Goal: Find specific page/section: Find specific page/section

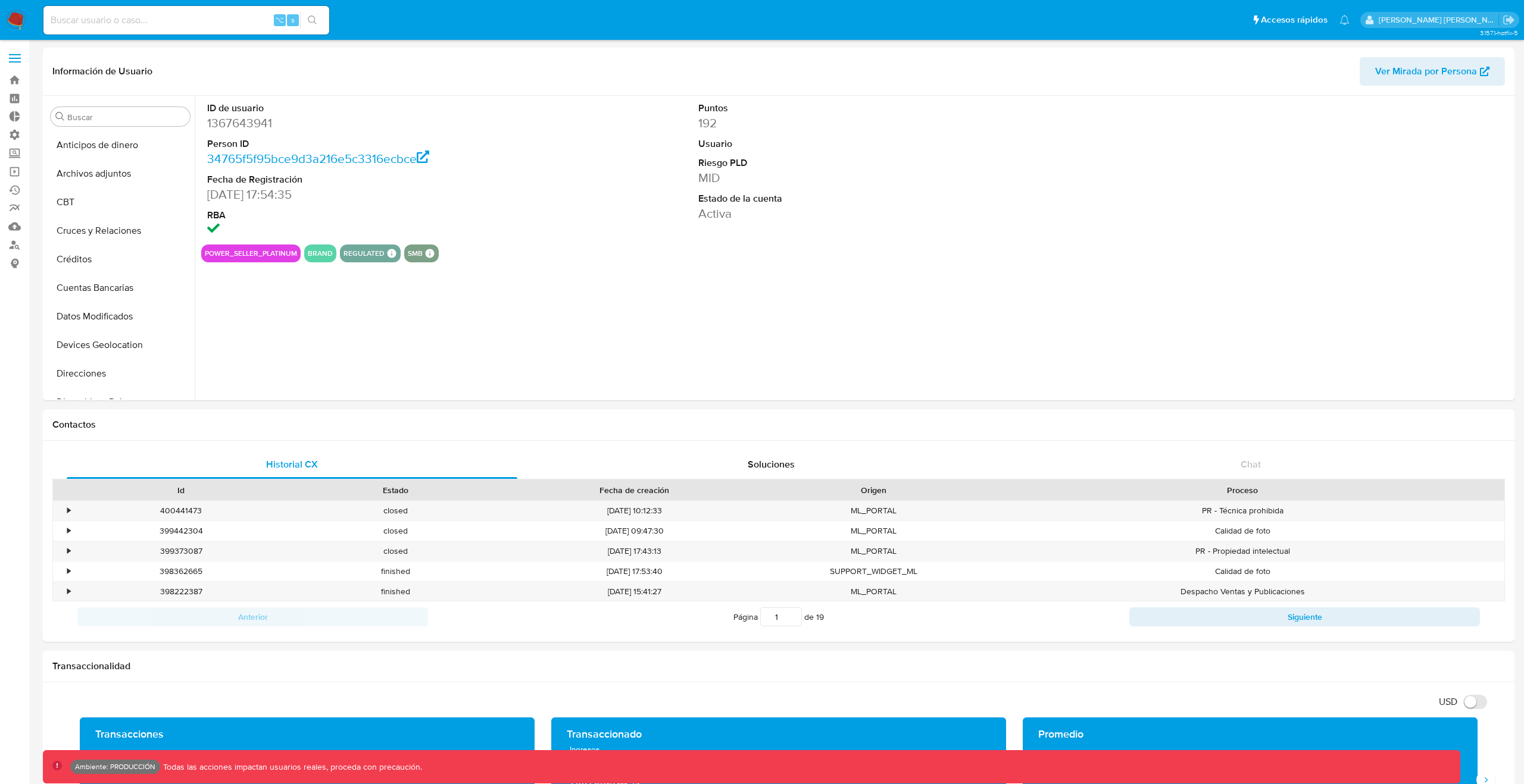
select select "10"
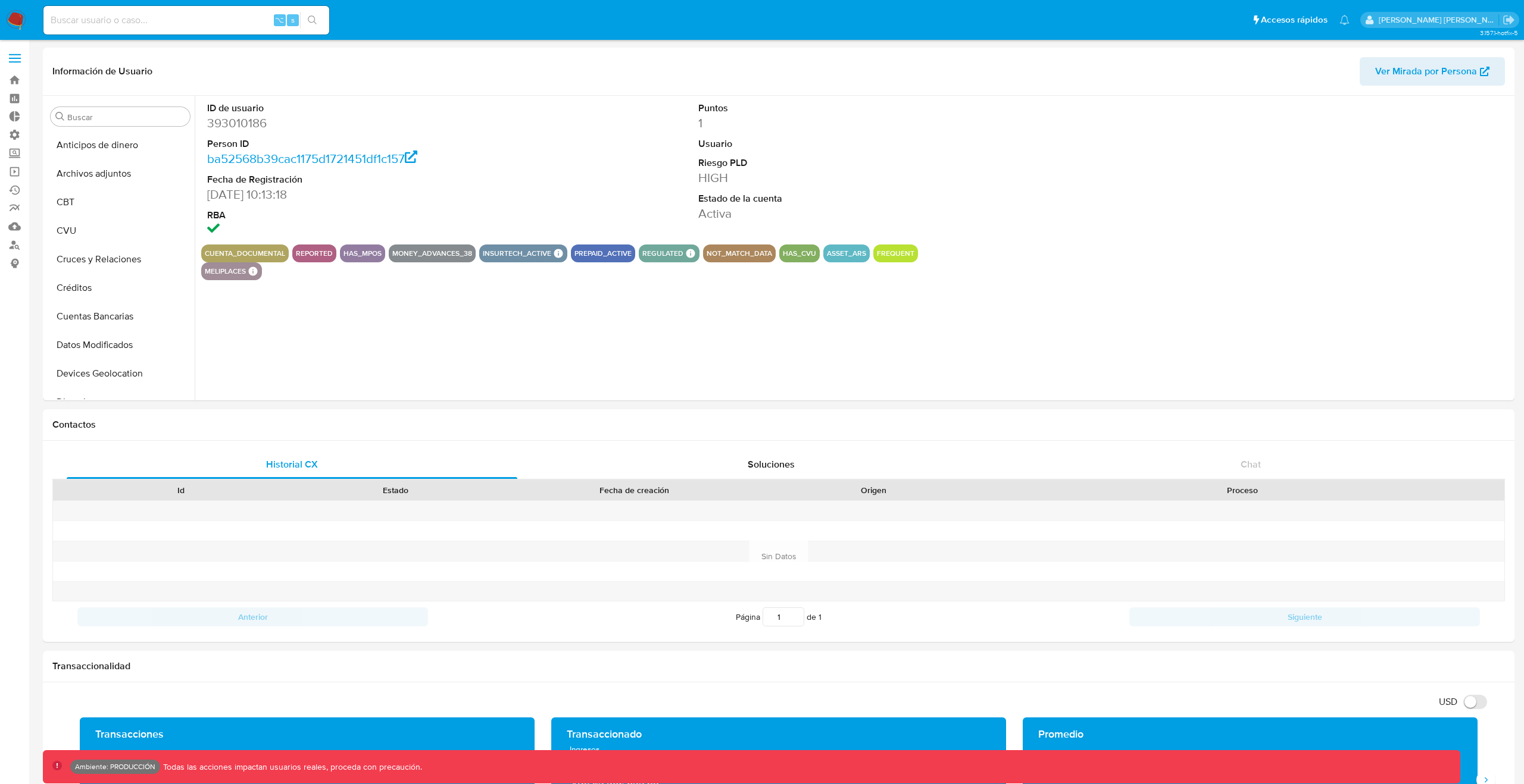
select select "10"
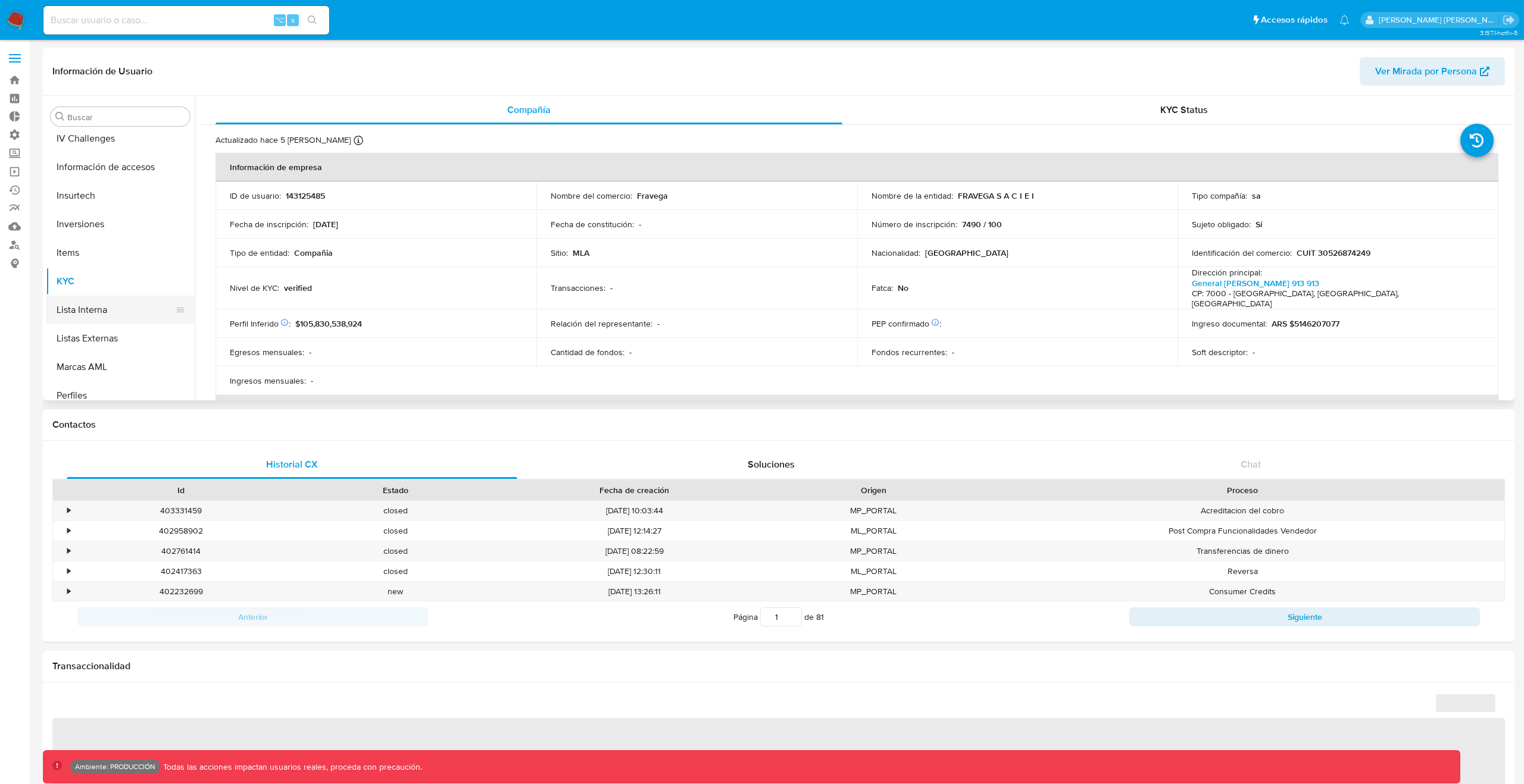
scroll to position [392, 0]
select select "10"
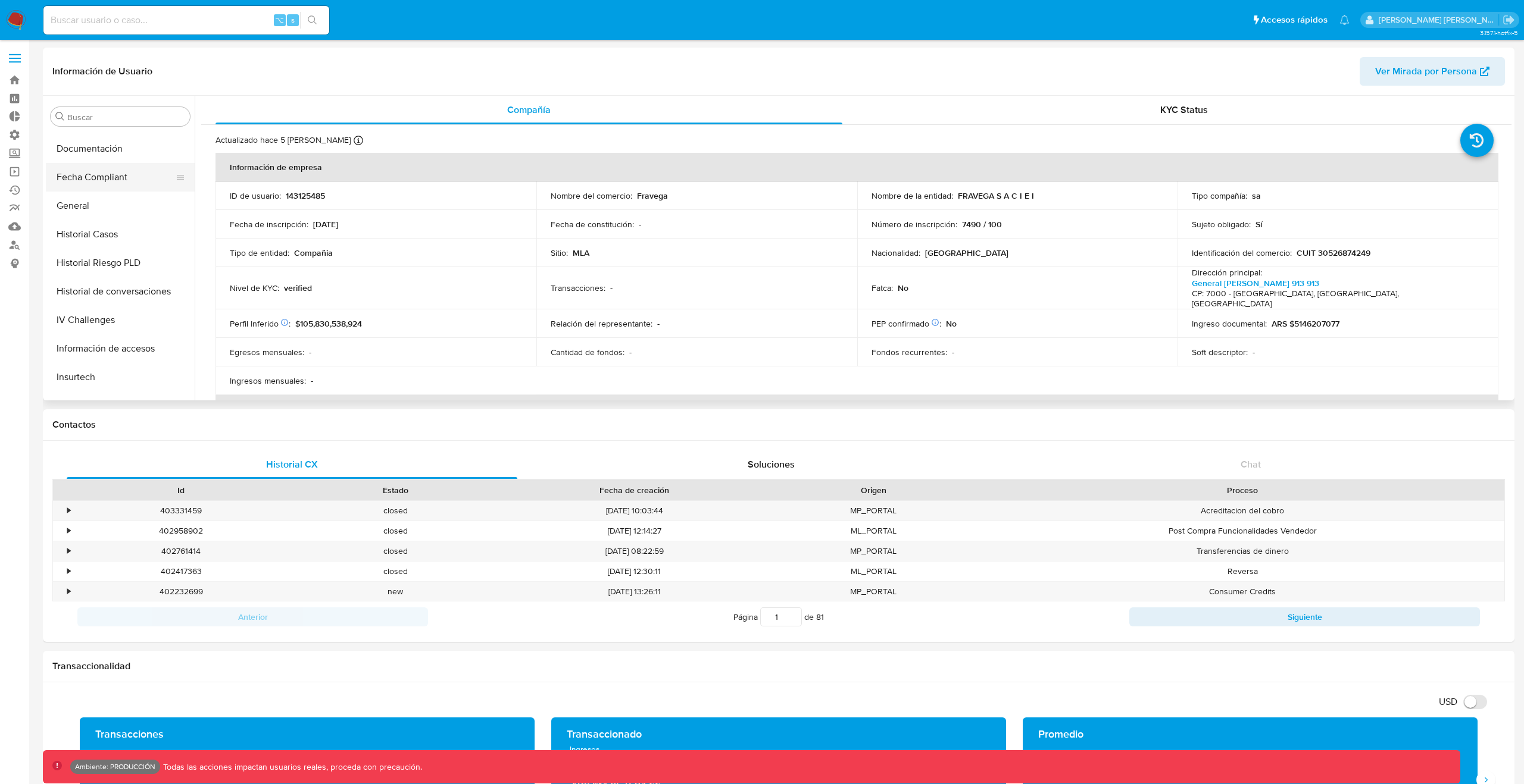
scroll to position [220, 0]
click at [94, 290] on button "General" at bounding box center [115, 296] width 139 height 29
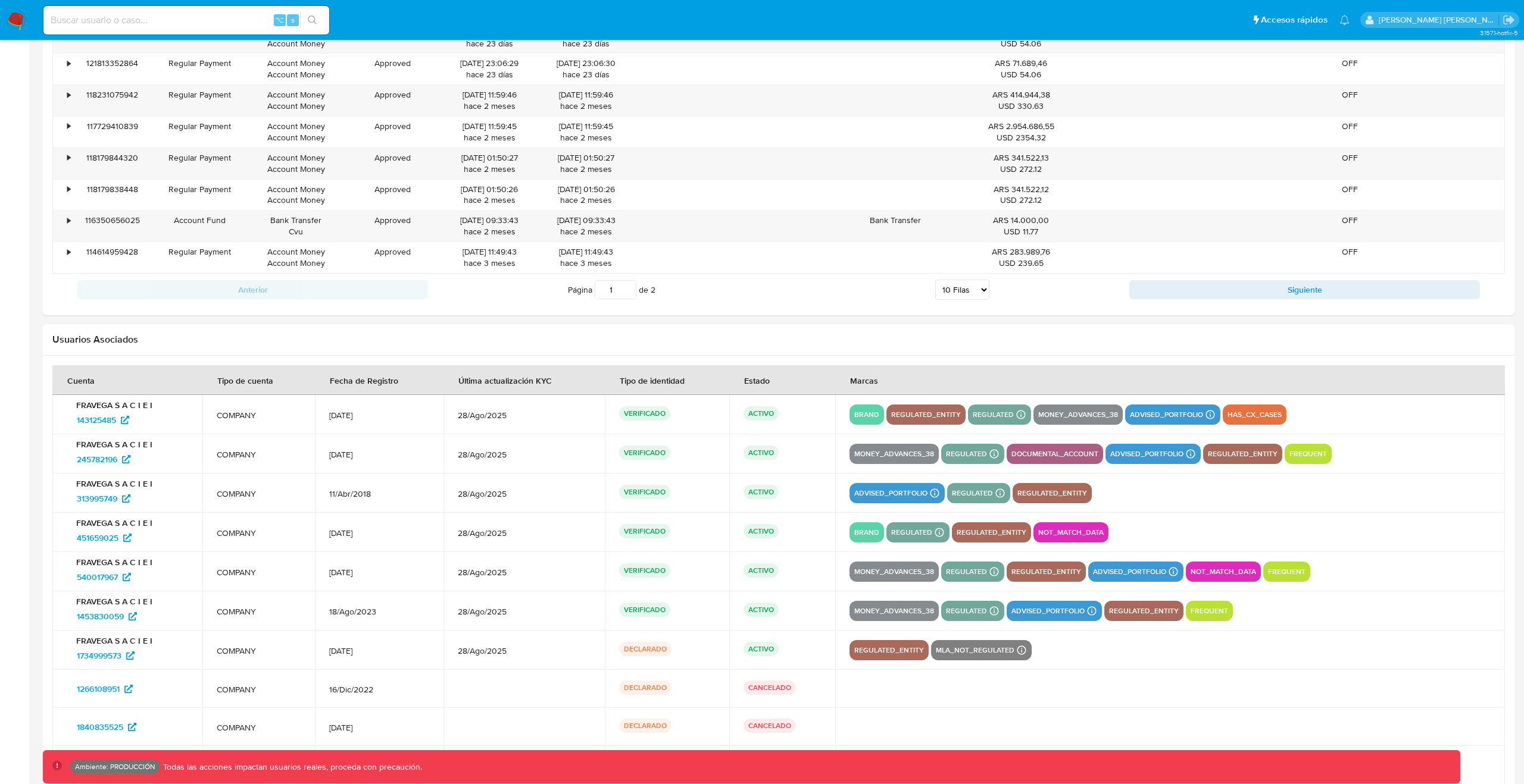
scroll to position [0, 0]
